Goal: Task Accomplishment & Management: Manage account settings

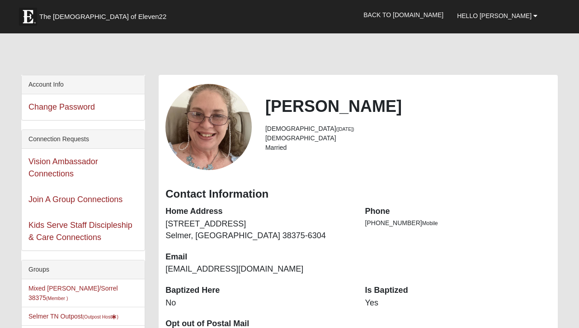
scroll to position [159, 0]
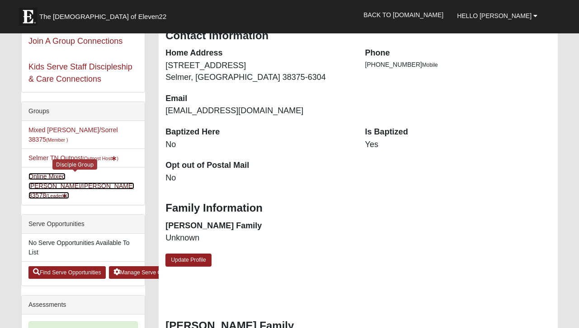
click at [91, 178] on link "Online Mixed Monge/Fredrickson 33578 (Leader )" at bounding box center [81, 186] width 106 height 26
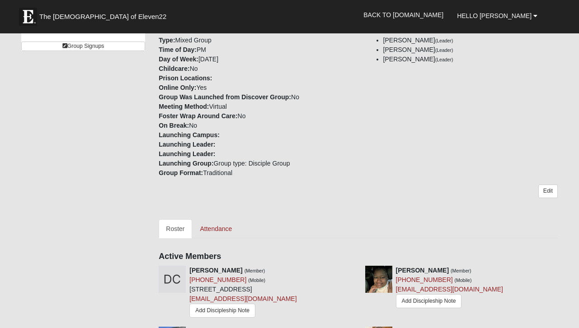
scroll to position [129, 0]
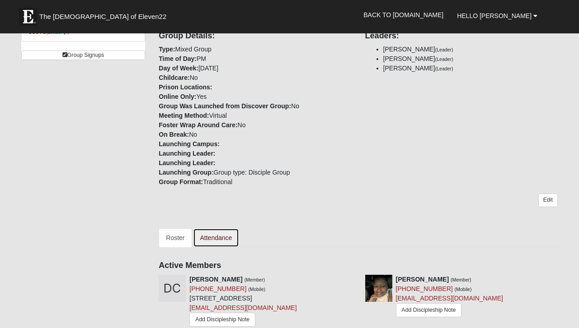
click at [218, 229] on link "Attendance" at bounding box center [216, 238] width 47 height 19
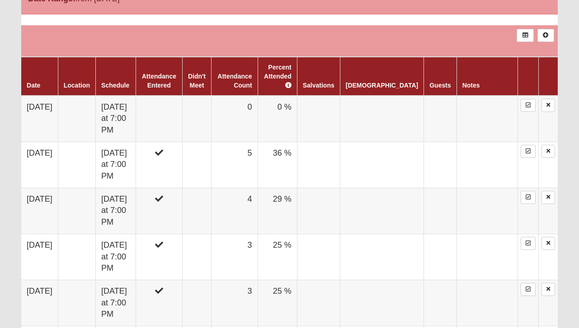
scroll to position [414, 0]
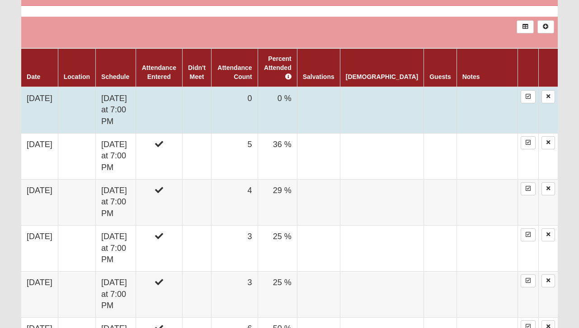
click at [258, 90] on td "0" at bounding box center [234, 110] width 46 height 47
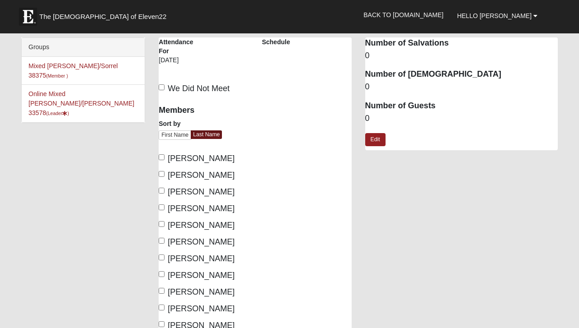
click at [159, 194] on label "Fredrickson, Jim" at bounding box center [197, 192] width 76 height 12
click at [159, 194] on input "Fredrickson, Jim" at bounding box center [162, 191] width 6 height 6
checkbox input "true"
click at [161, 204] on label "Fredrickson, Tiffany" at bounding box center [197, 209] width 76 height 12
click at [161, 205] on input "Fredrickson, Tiffany" at bounding box center [162, 208] width 6 height 6
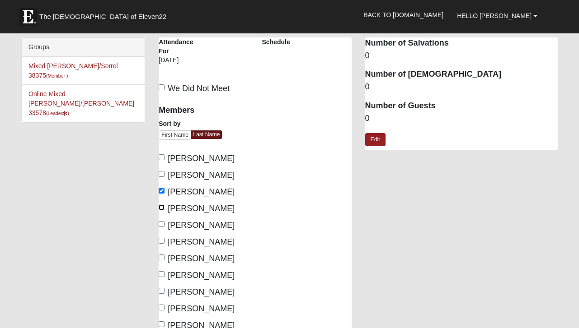
checkbox input "true"
click at [162, 305] on input "Morris, Latoya" at bounding box center [162, 308] width 6 height 6
checkbox input "true"
click at [161, 291] on input "Monge, Nicole" at bounding box center [162, 291] width 6 height 6
checkbox input "true"
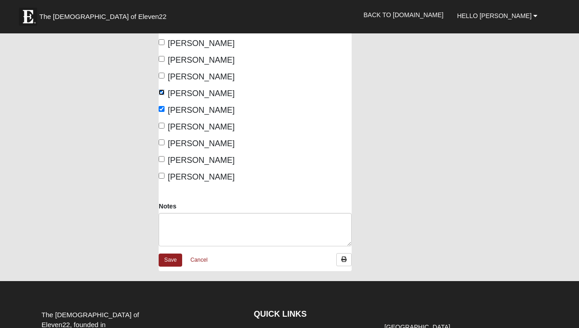
scroll to position [217, 0]
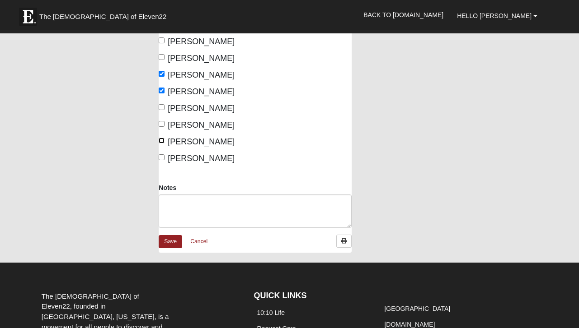
click at [161, 140] on input "Sanders, Audrey" at bounding box center [162, 141] width 6 height 6
checkbox input "true"
click at [170, 242] on link "Save" at bounding box center [170, 241] width 23 height 13
